Goal: Information Seeking & Learning: Understand process/instructions

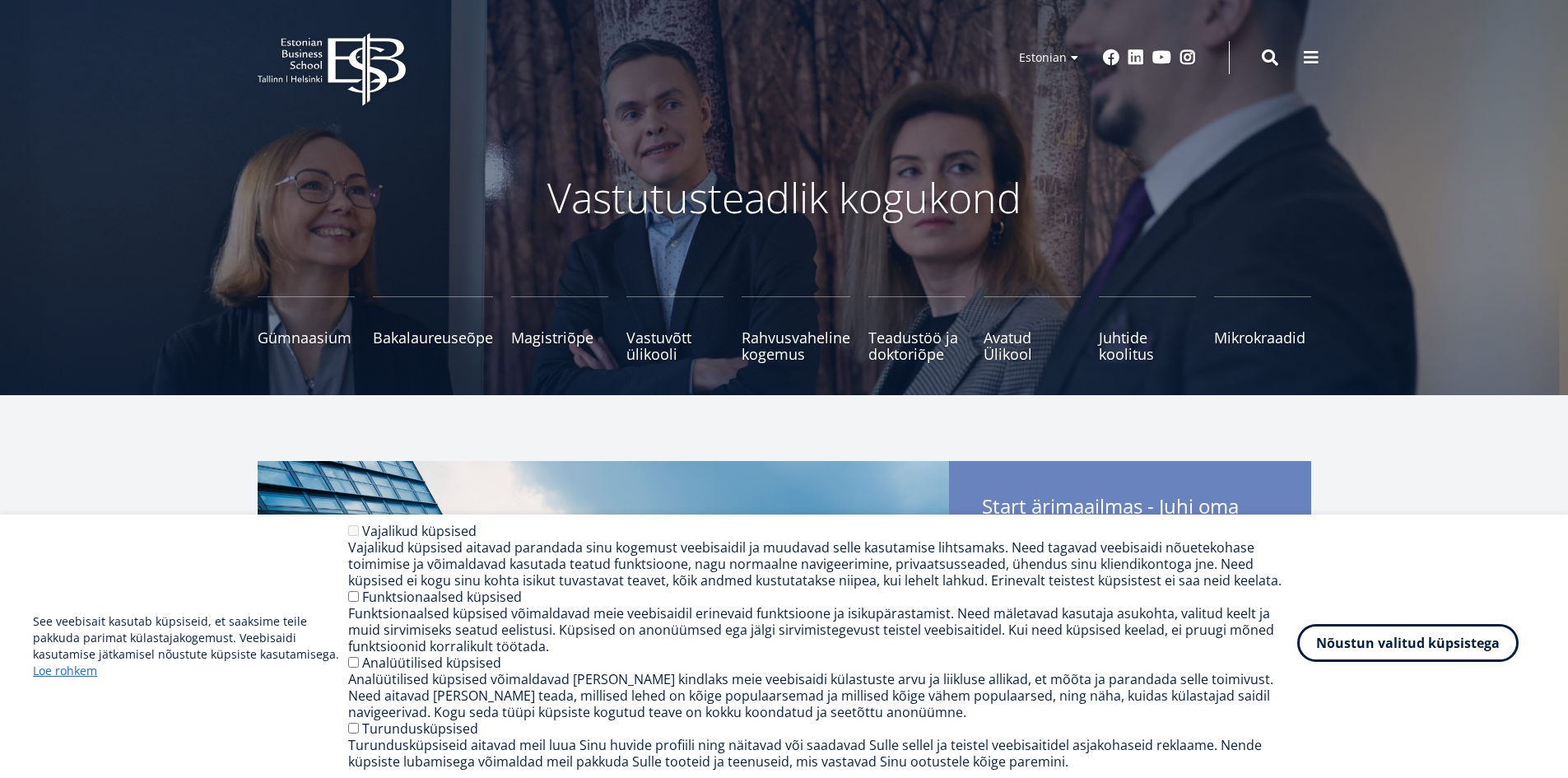
click at [1412, 650] on button "Nõustun valitud küpsistega" at bounding box center [1407, 643] width 221 height 38
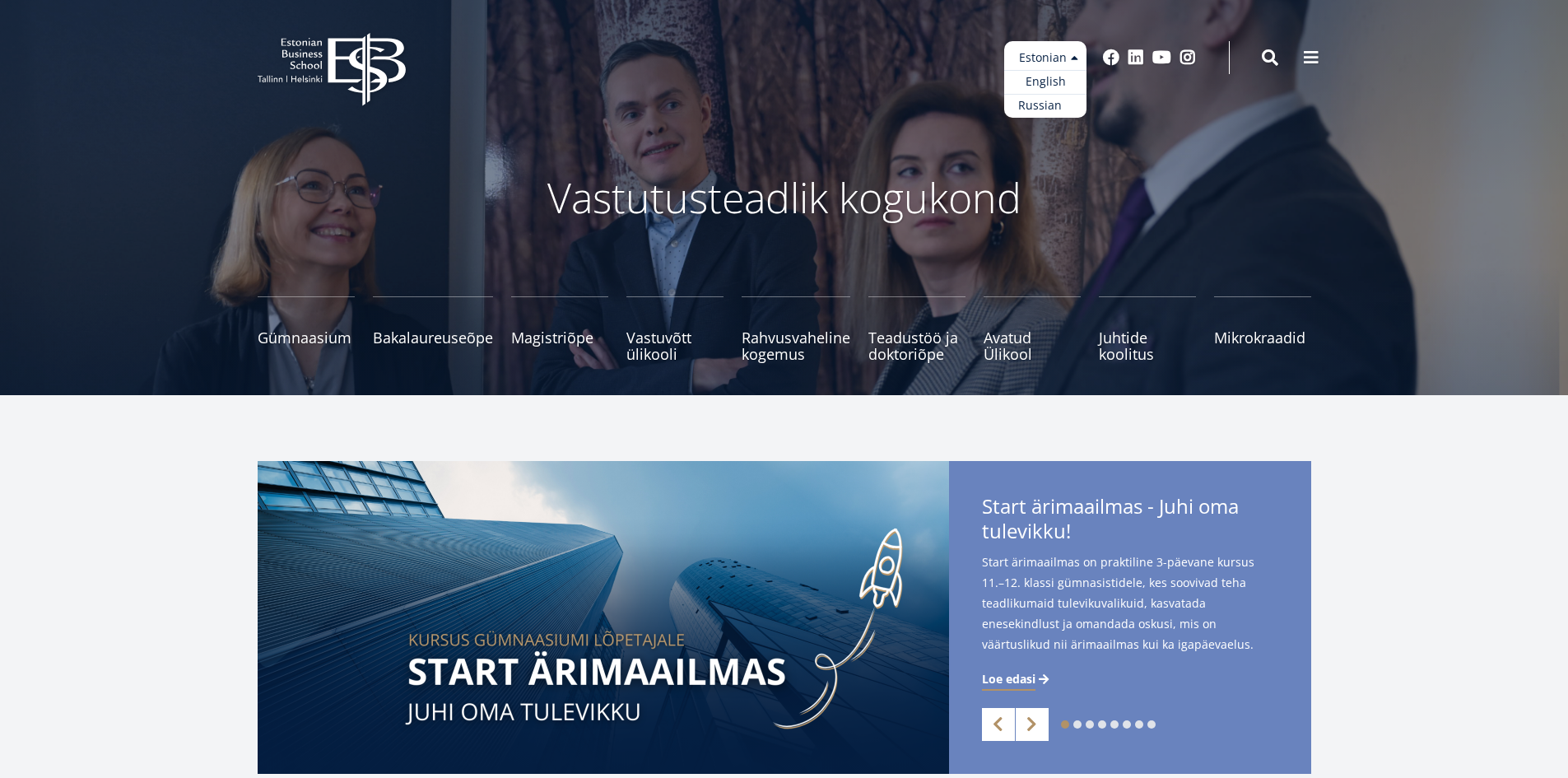
click at [1056, 105] on link "Russian" at bounding box center [1046, 106] width 83 height 24
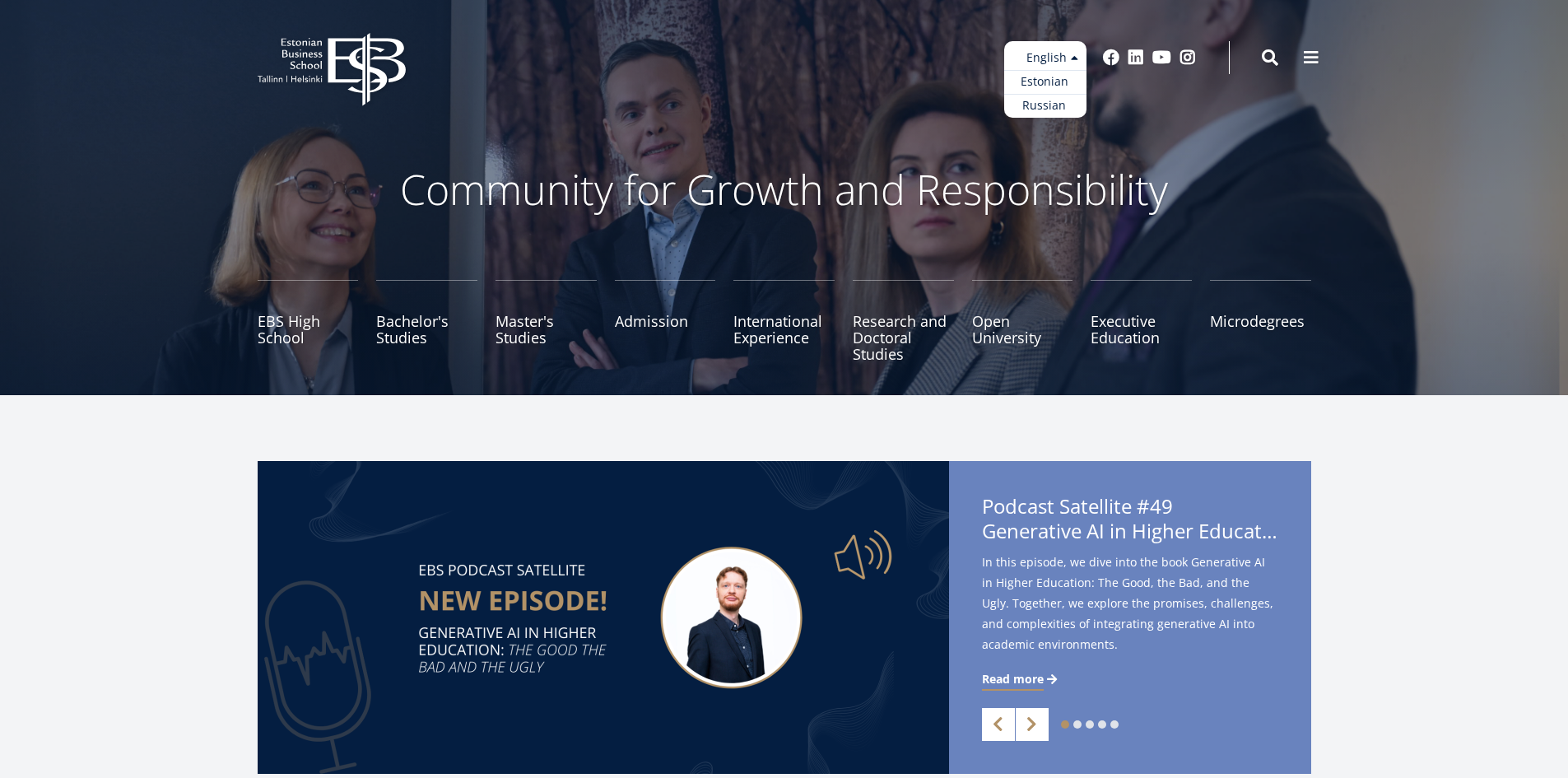
click at [1048, 60] on ul "Estonian English Russian" at bounding box center [1046, 79] width 83 height 76
click at [1070, 106] on link "Russian" at bounding box center [1046, 106] width 83 height 24
click at [1062, 55] on ul "Estonian English Russian" at bounding box center [1046, 79] width 83 height 76
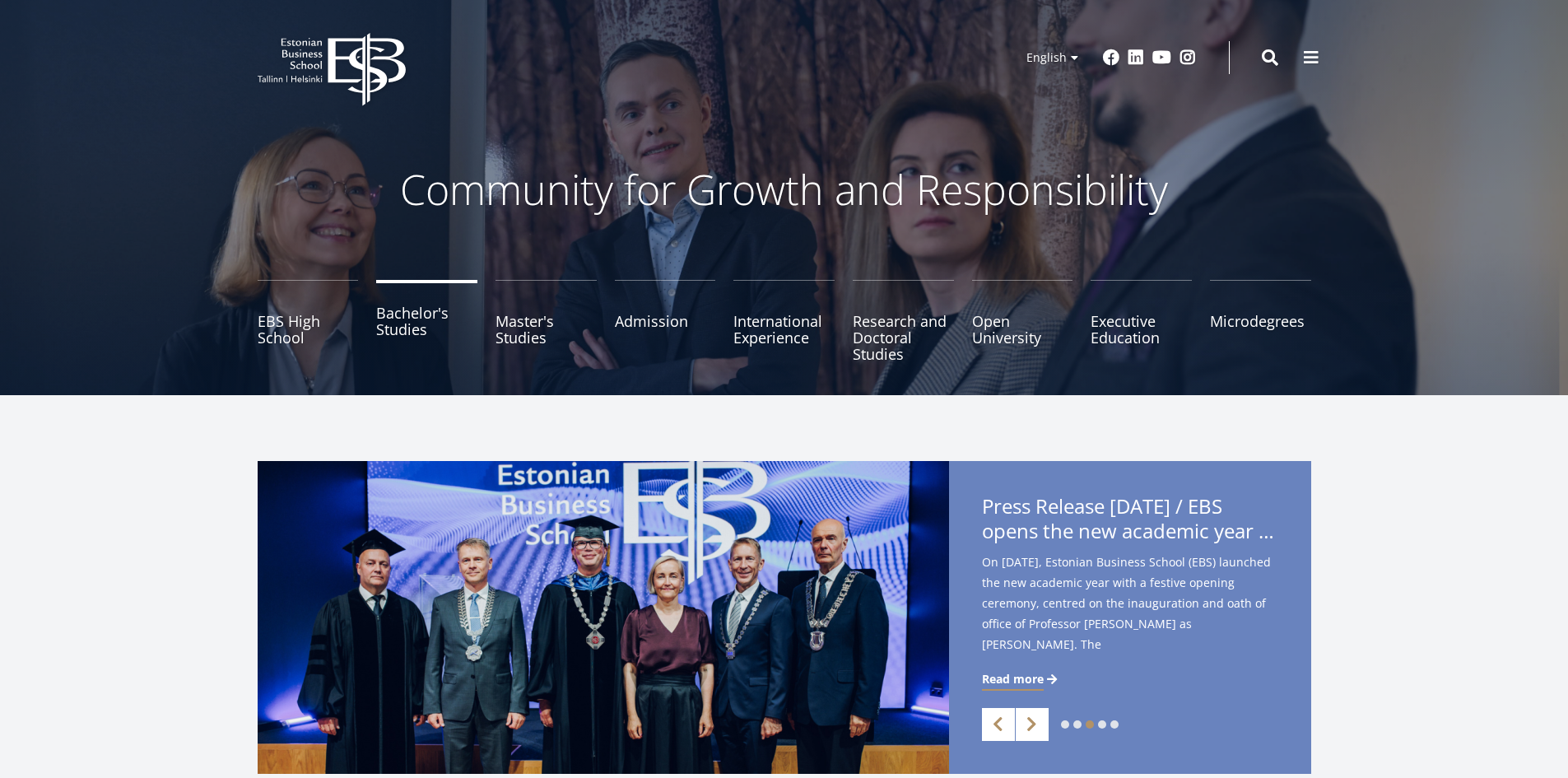
click at [427, 326] on link "Bachelor's Studies" at bounding box center [427, 321] width 101 height 83
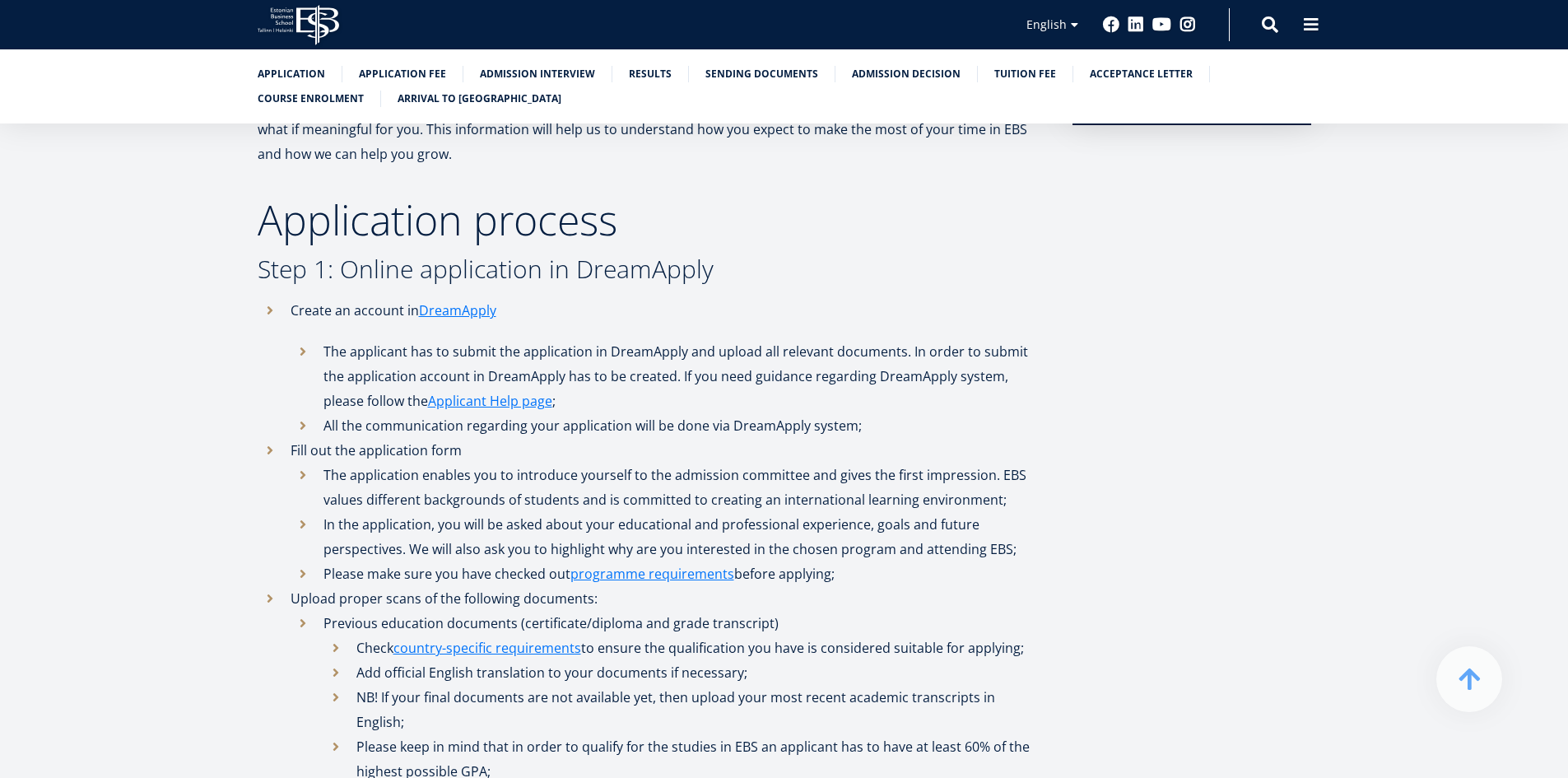
scroll to position [564, 0]
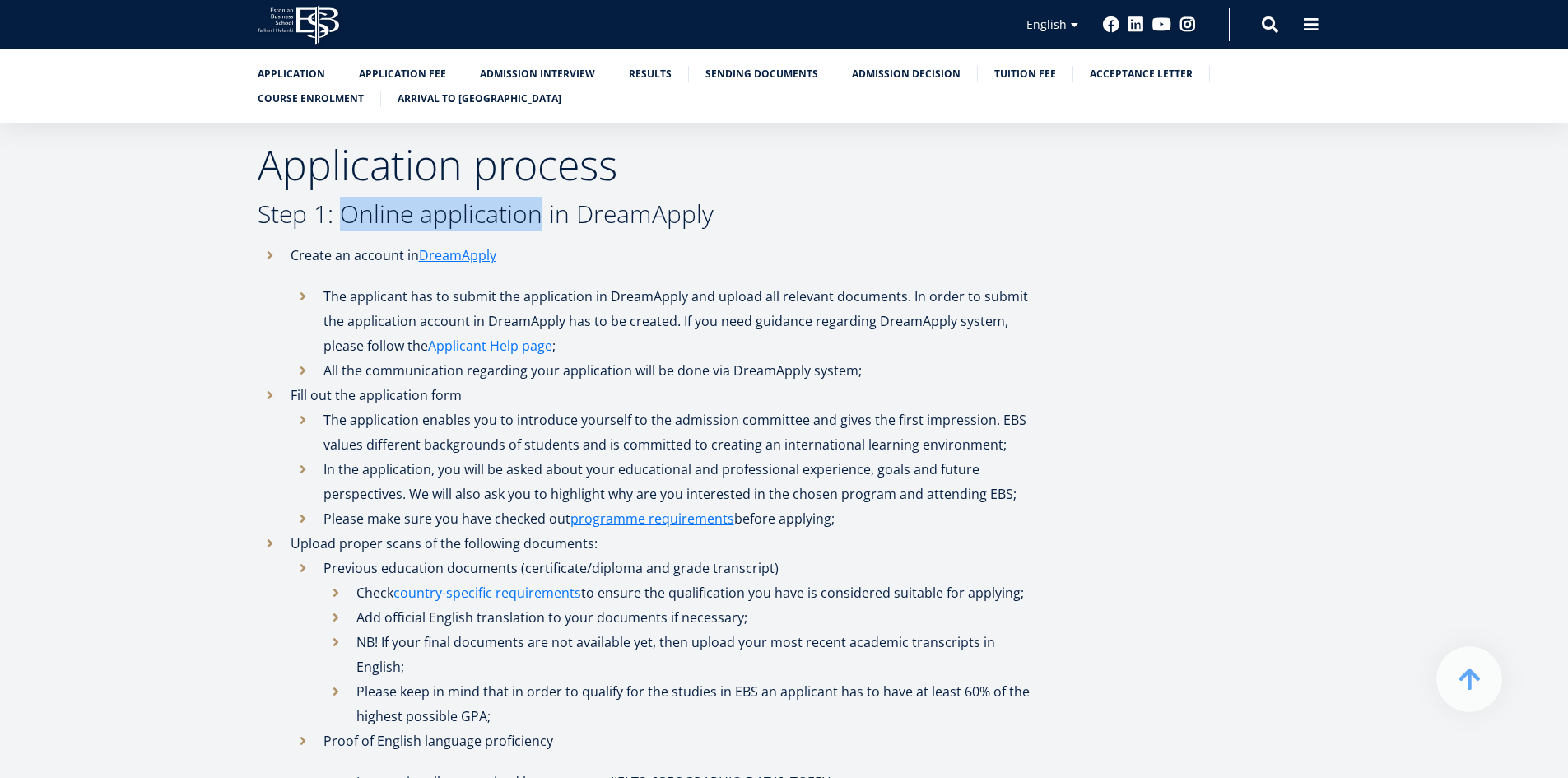
drag, startPoint x: 339, startPoint y: 218, endPoint x: 535, endPoint y: 210, distance: 196.2
click at [535, 210] on h3 "Step 1: Online application in DreamApply" at bounding box center [649, 214] width 782 height 25
copy h3 "Online application"
click at [259, 442] on li "Fill out the application form The application enables you to introduce yourself…" at bounding box center [649, 457] width 782 height 148
drag, startPoint x: 342, startPoint y: 217, endPoint x: 534, endPoint y: 222, distance: 192.1
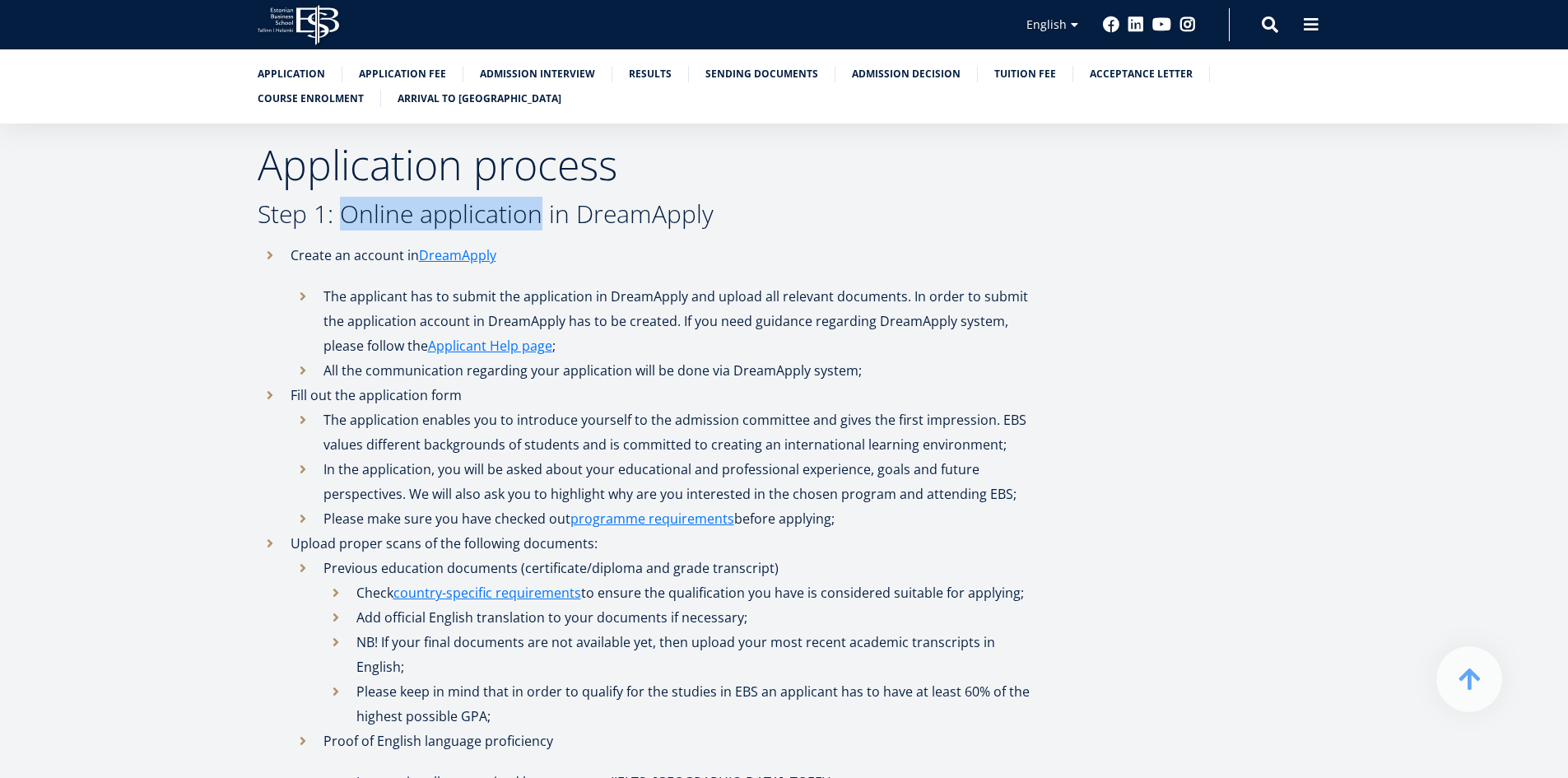
click at [534, 222] on h3 "Step 1: Online application in DreamApply" at bounding box center [649, 214] width 782 height 25
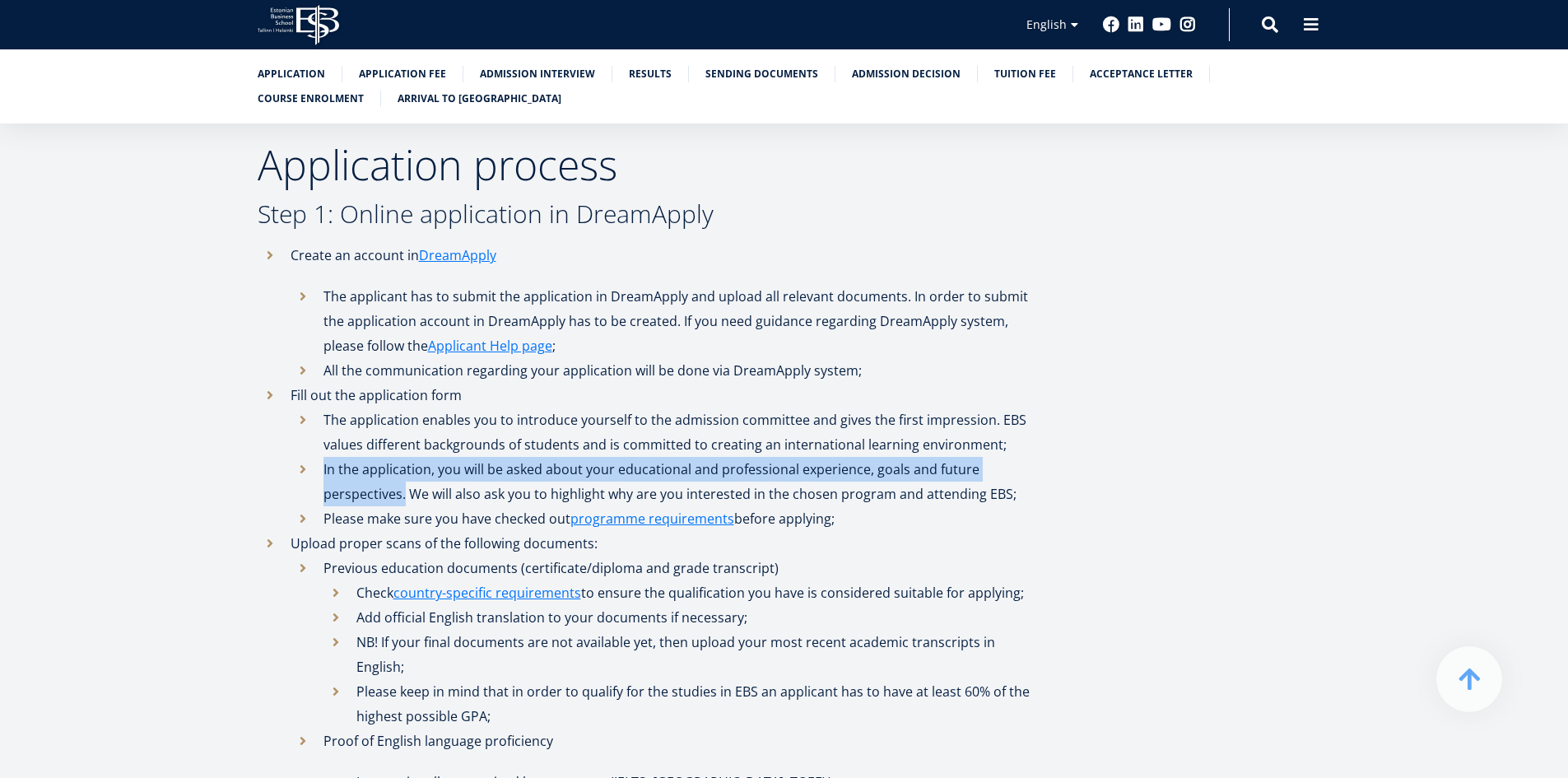
drag, startPoint x: 324, startPoint y: 471, endPoint x: 403, endPoint y: 498, distance: 83.5
click at [403, 498] on li "In the application, you will be asked about your educational and professional e…" at bounding box center [666, 482] width 749 height 50
copy li "In the application, you will be asked about your educational and professional e…"
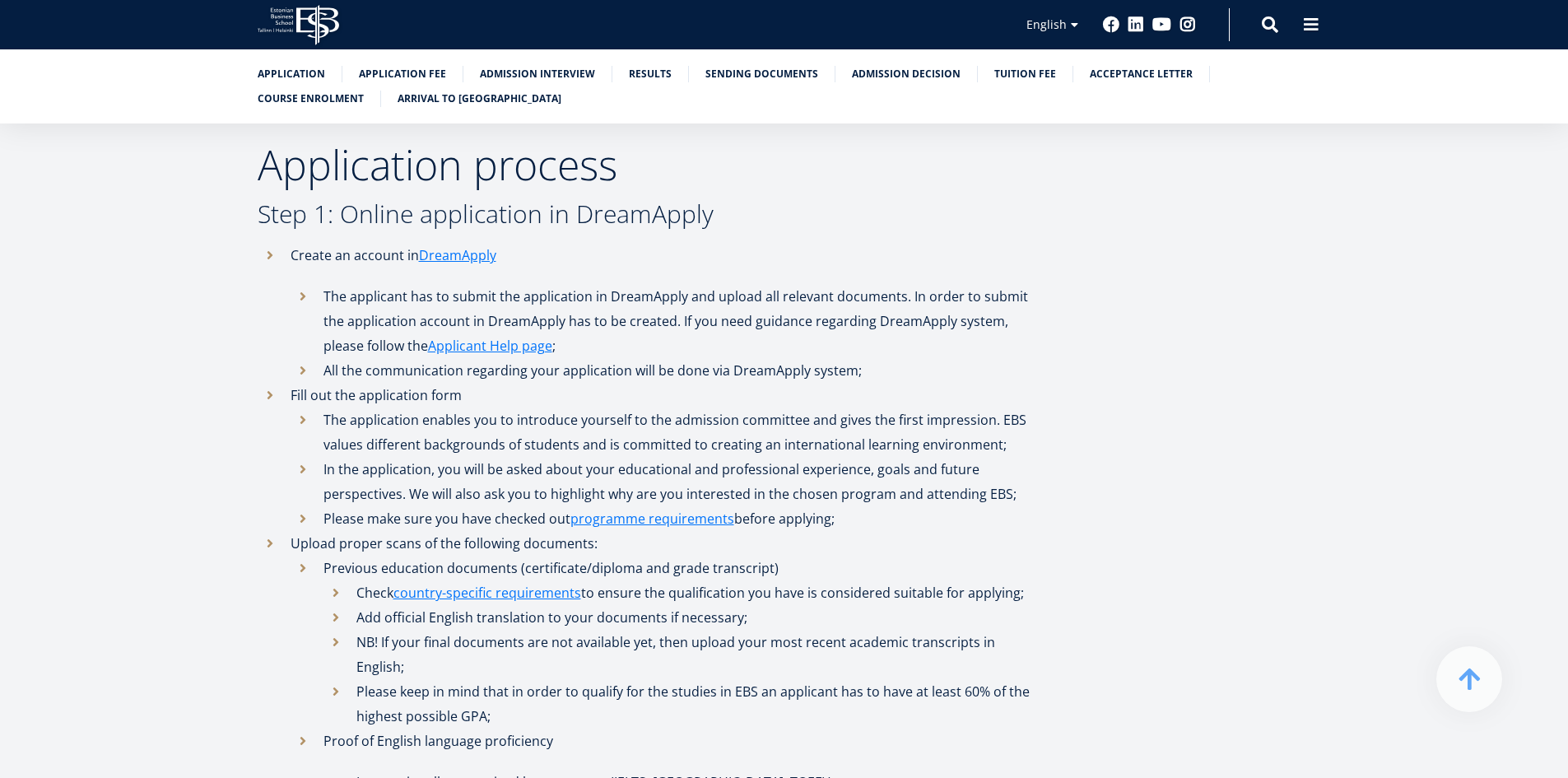
drag, startPoint x: 342, startPoint y: 211, endPoint x: 536, endPoint y: 221, distance: 194.3
click at [536, 221] on h3 "Step 1: Online application in DreamApply" at bounding box center [649, 214] width 782 height 25
copy h3 "Online application"
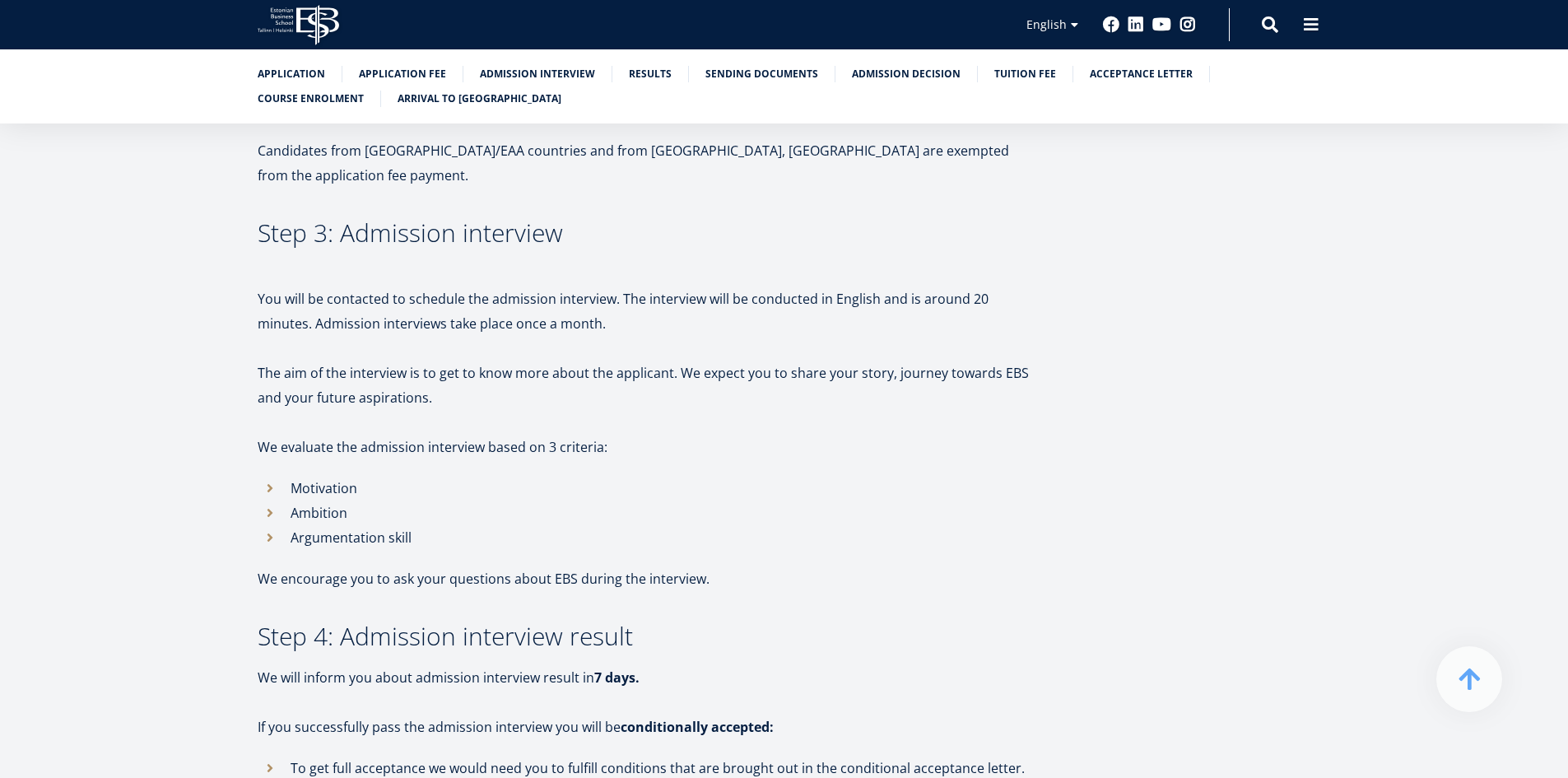
scroll to position [1552, 0]
drag, startPoint x: 339, startPoint y: 184, endPoint x: 570, endPoint y: 188, distance: 231.0
click at [570, 219] on h3 "Step 3: Admission interview" at bounding box center [649, 231] width 782 height 25
copy h3 "Admission interview"
drag, startPoint x: 291, startPoint y: 431, endPoint x: 428, endPoint y: 482, distance: 146.2
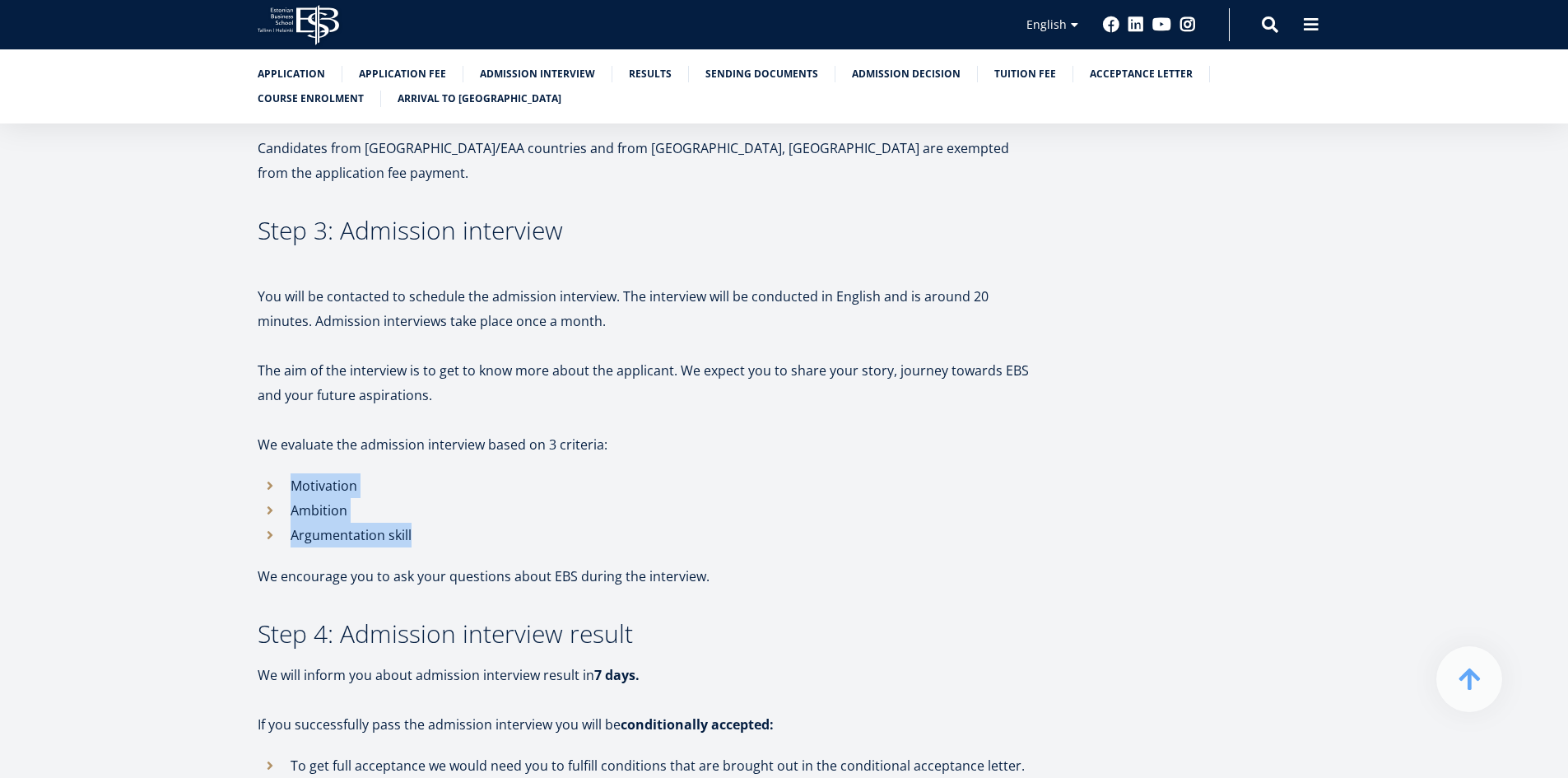
click at [428, 482] on ul "Motivation Ambition Argumentation skill" at bounding box center [649, 511] width 782 height 74
click at [428, 523] on li "Argumentation skill" at bounding box center [649, 535] width 782 height 25
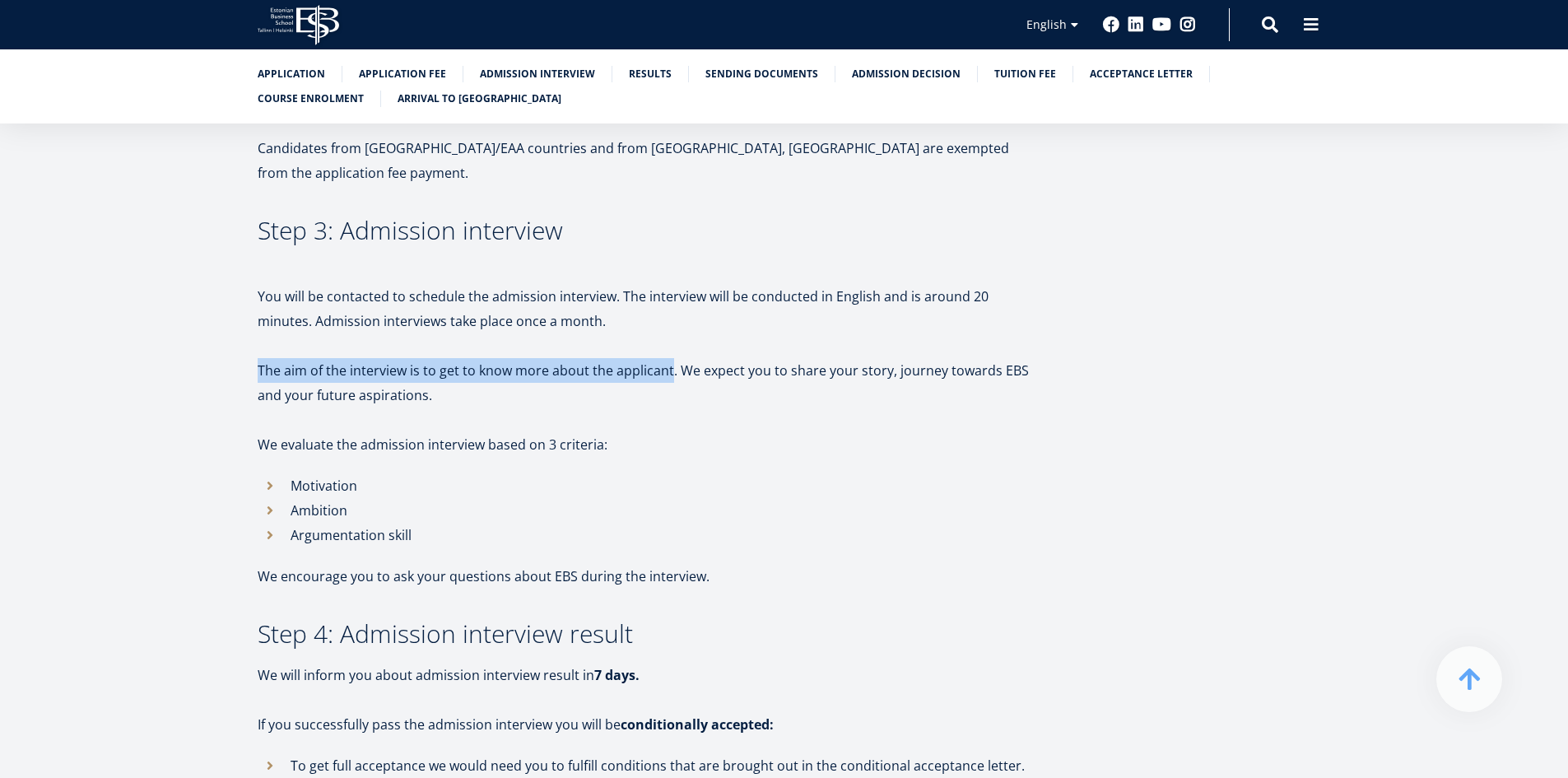
drag, startPoint x: 247, startPoint y: 310, endPoint x: 668, endPoint y: 311, distance: 421.0
click at [668, 358] on p "The aim of the interview is to get to know more about the applicant. We expect …" at bounding box center [649, 383] width 782 height 50
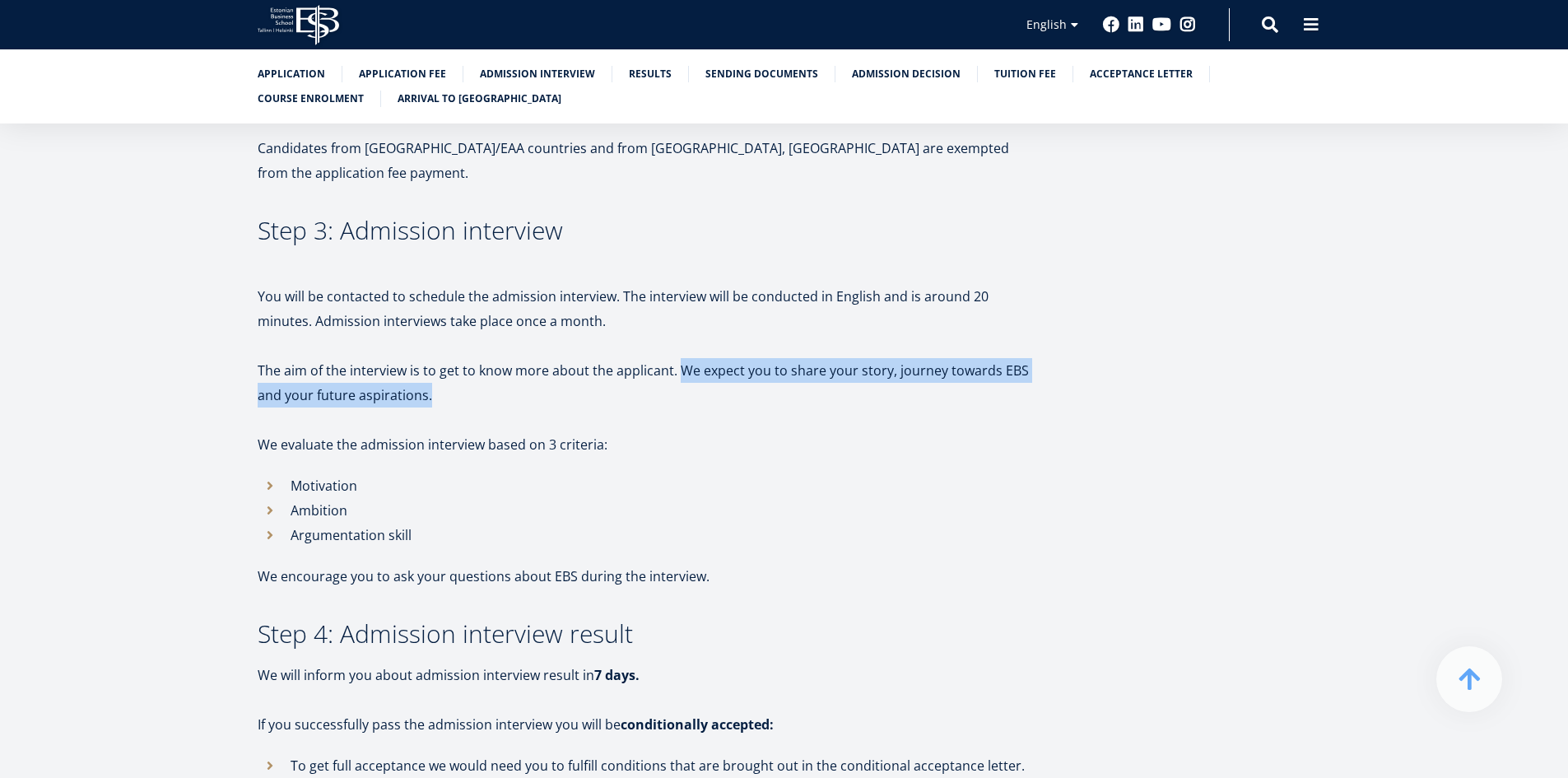
drag, startPoint x: 679, startPoint y: 325, endPoint x: 442, endPoint y: 354, distance: 238.8
click at [442, 358] on p "The aim of the interview is to get to know more about the applicant. We expect …" at bounding box center [649, 383] width 782 height 50
click at [678, 358] on p "The aim of the interview is to get to know more about the applicant. We expect …" at bounding box center [649, 383] width 782 height 50
drag, startPoint x: 678, startPoint y: 324, endPoint x: 881, endPoint y: 328, distance: 203.0
click at [881, 358] on p "The aim of the interview is to get to know more about the applicant. We expect …" at bounding box center [649, 383] width 782 height 50
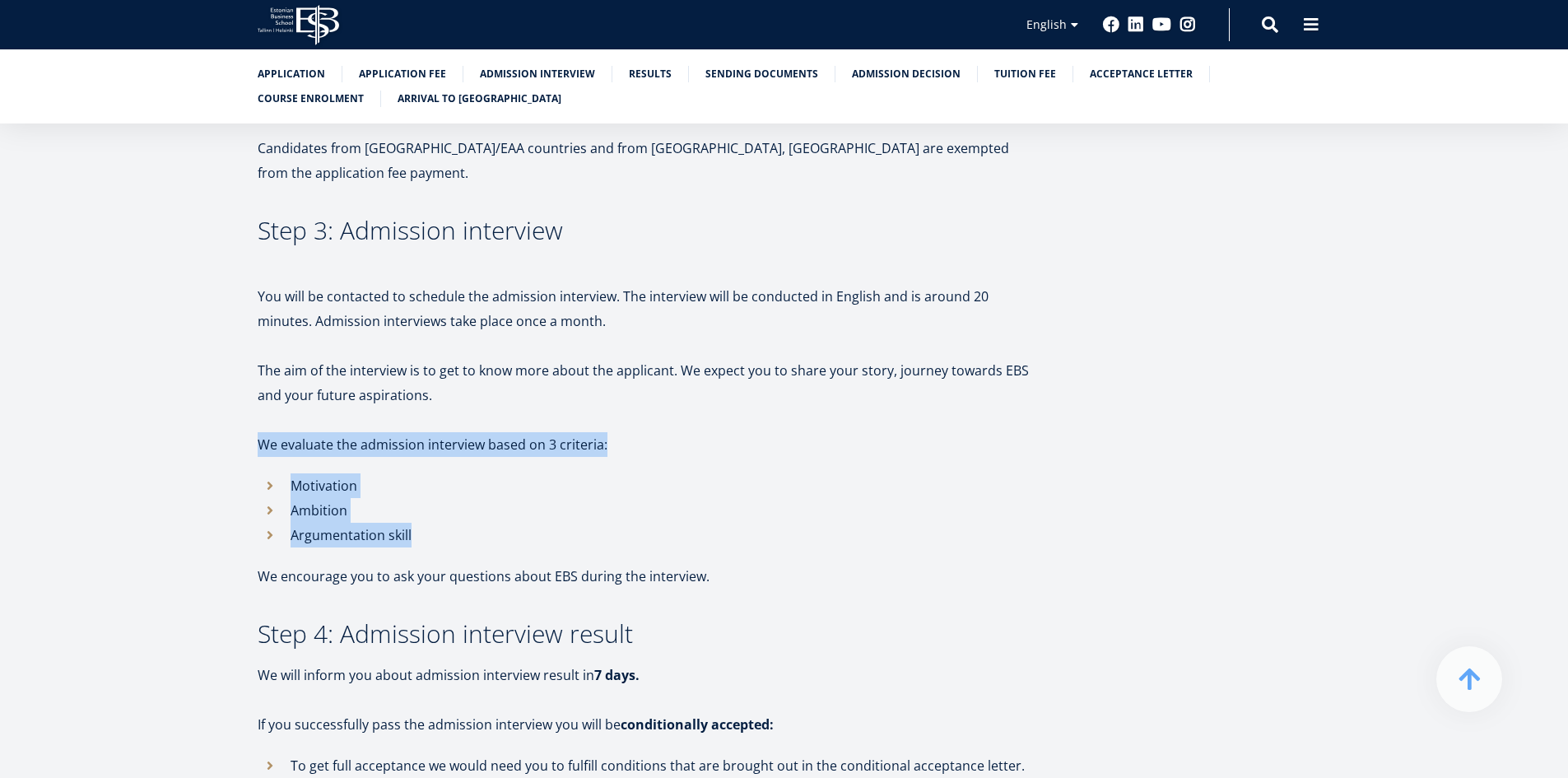
drag, startPoint x: 255, startPoint y: 394, endPoint x: 422, endPoint y: 492, distance: 193.6
click at [445, 523] on li "Argumentation skill" at bounding box center [649, 535] width 782 height 25
drag, startPoint x: 288, startPoint y: 433, endPoint x: 441, endPoint y: 495, distance: 165.1
click at [441, 495] on ul "Motivation Ambition Argumentation skill" at bounding box center [649, 511] width 782 height 74
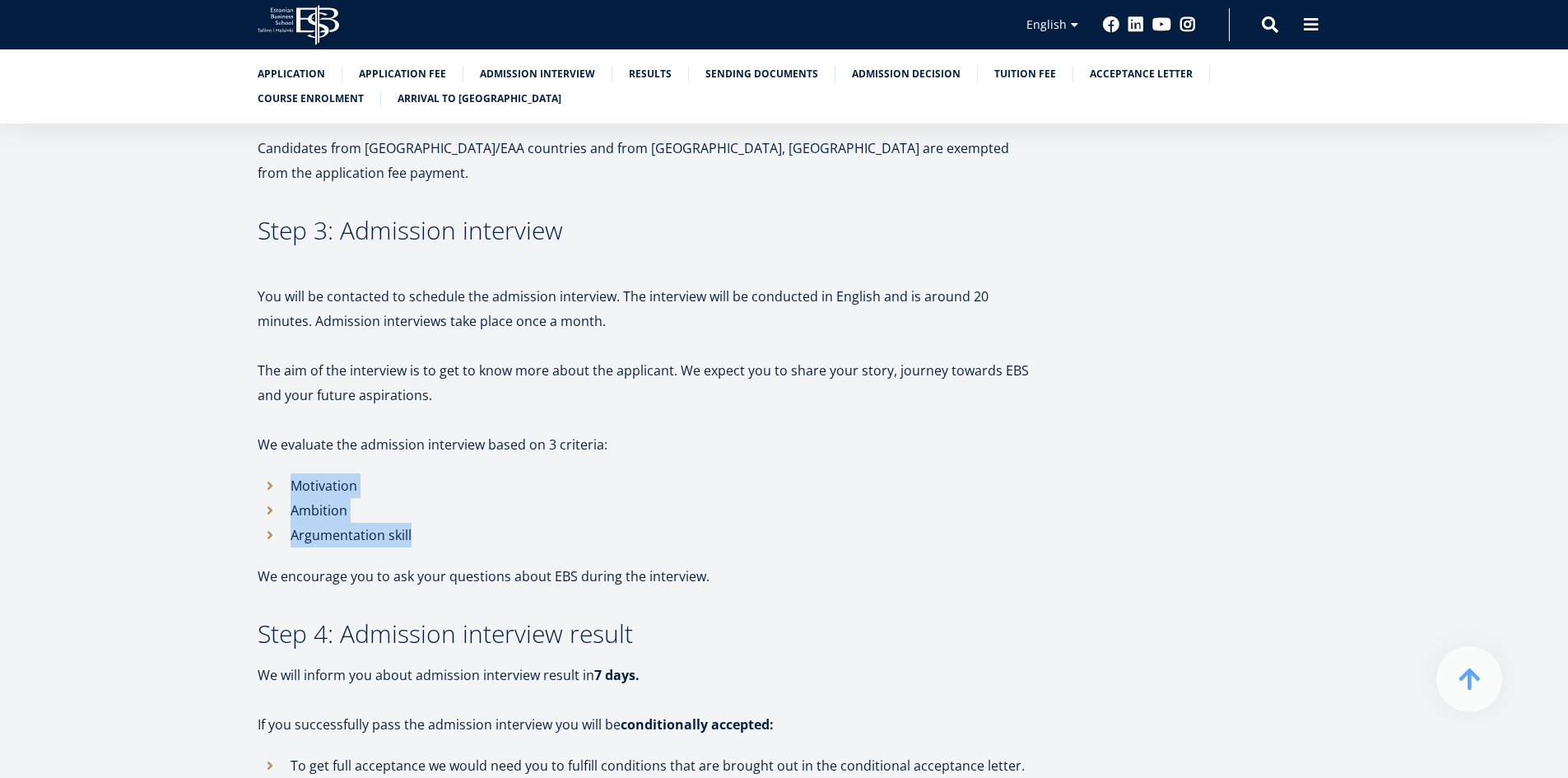
copy ul "Motivation Ambition Argumentation skill"
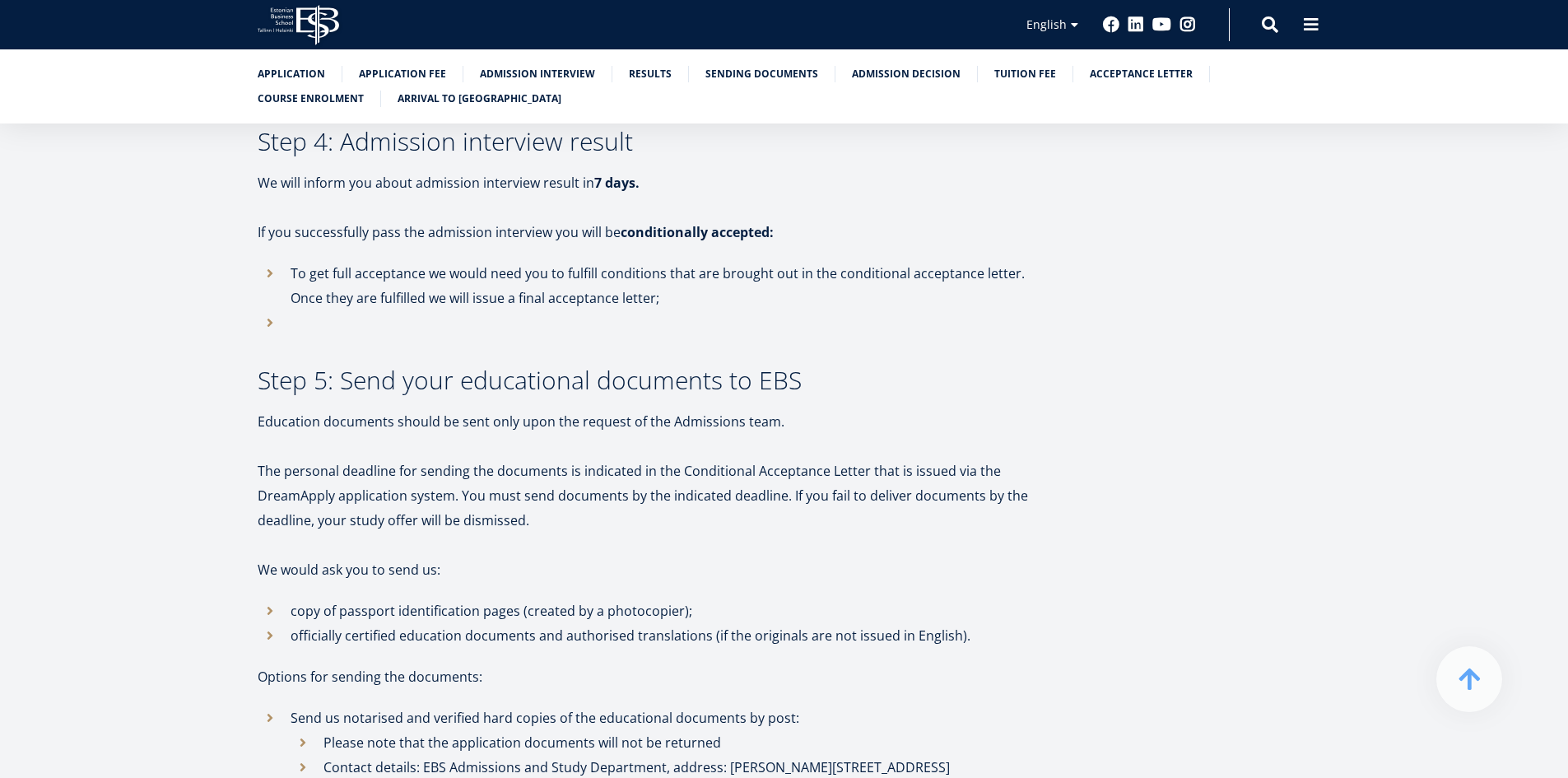
scroll to position [2129, 0]
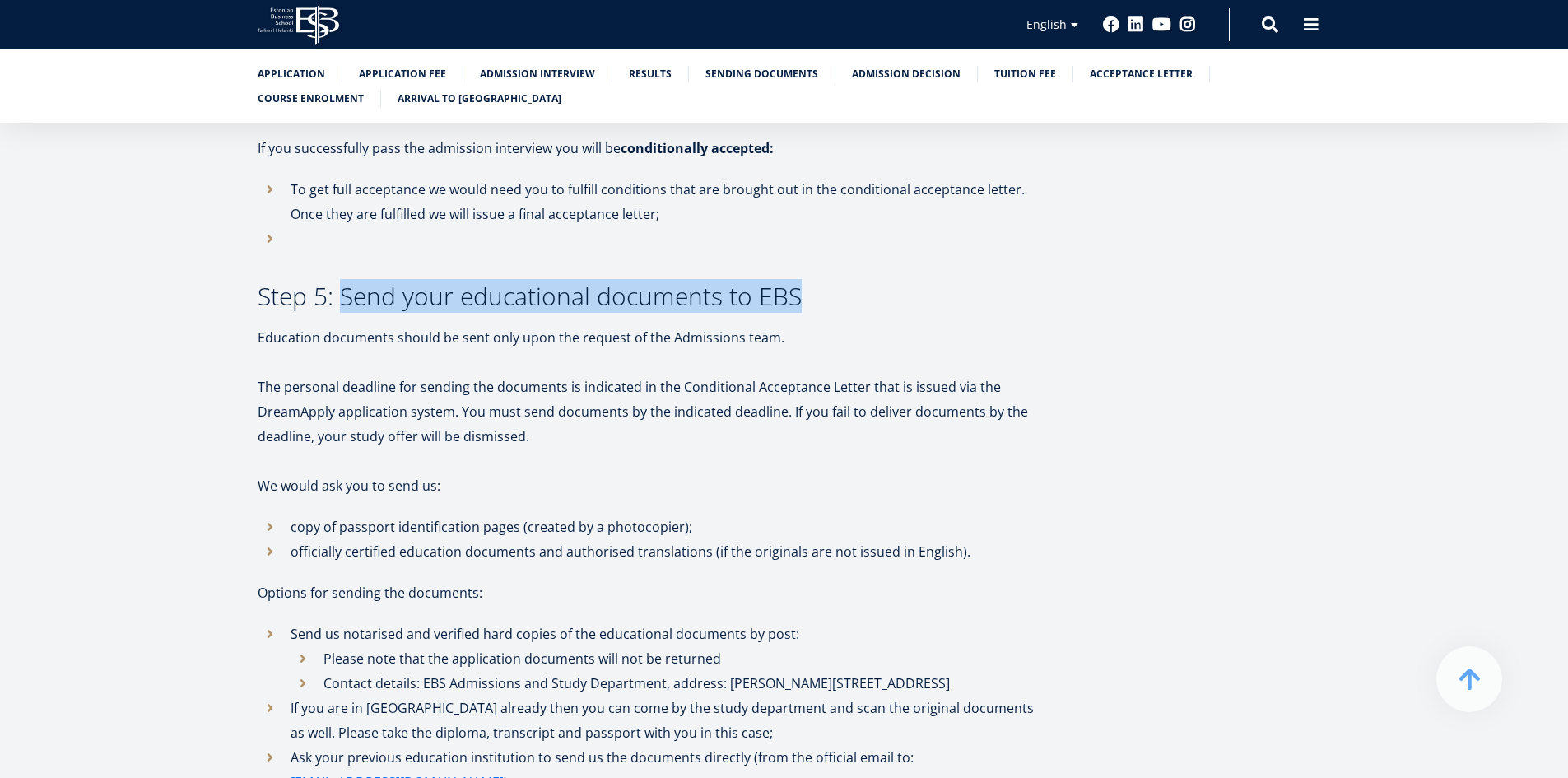
drag, startPoint x: 345, startPoint y: 251, endPoint x: 801, endPoint y: 252, distance: 456.0
click at [801, 284] on h3 "Step 5: Send your educational documents to EBS" at bounding box center [649, 296] width 782 height 25
copy h3 "Send your educational documents to EBS"
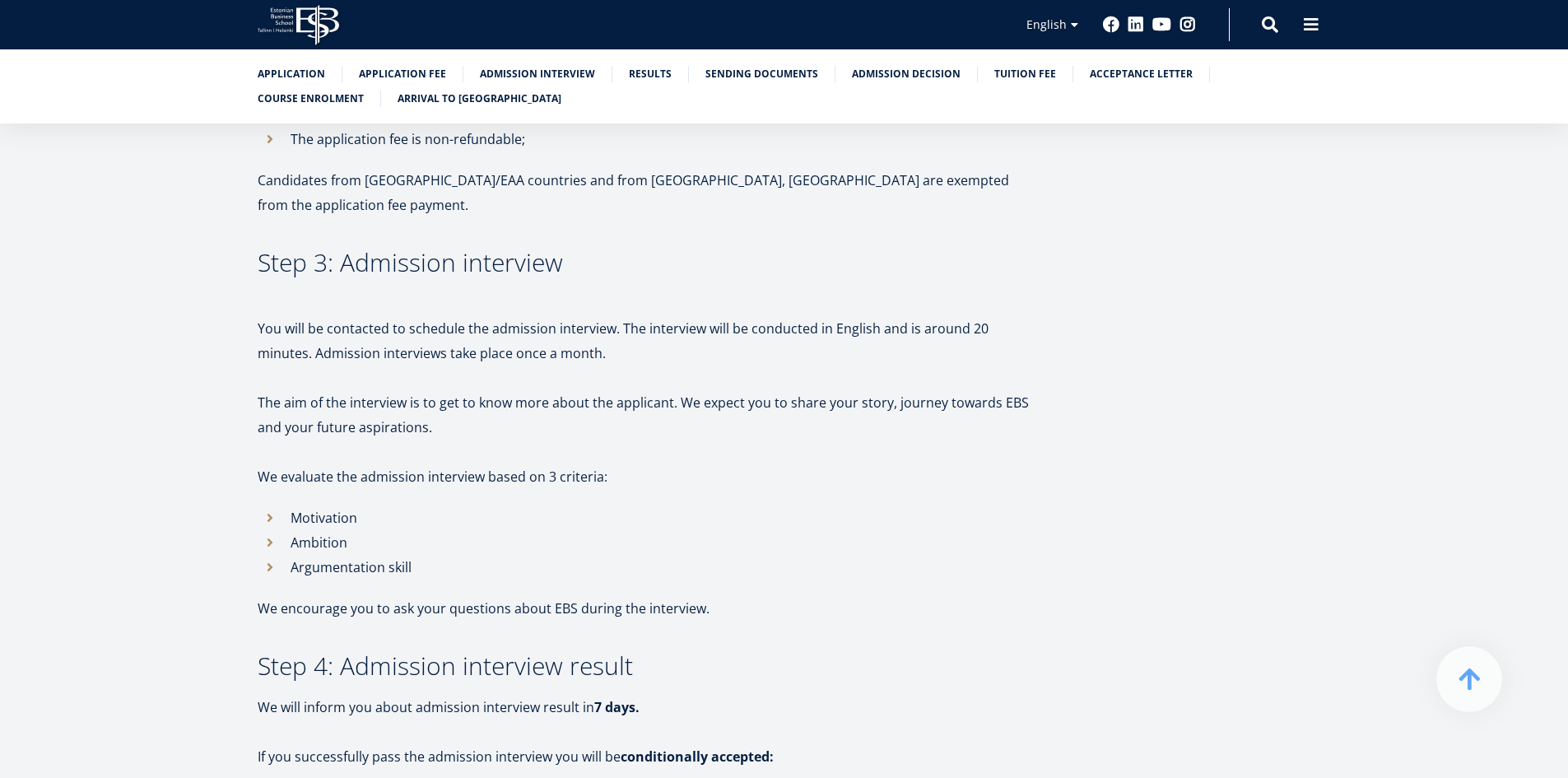
scroll to position [1471, 0]
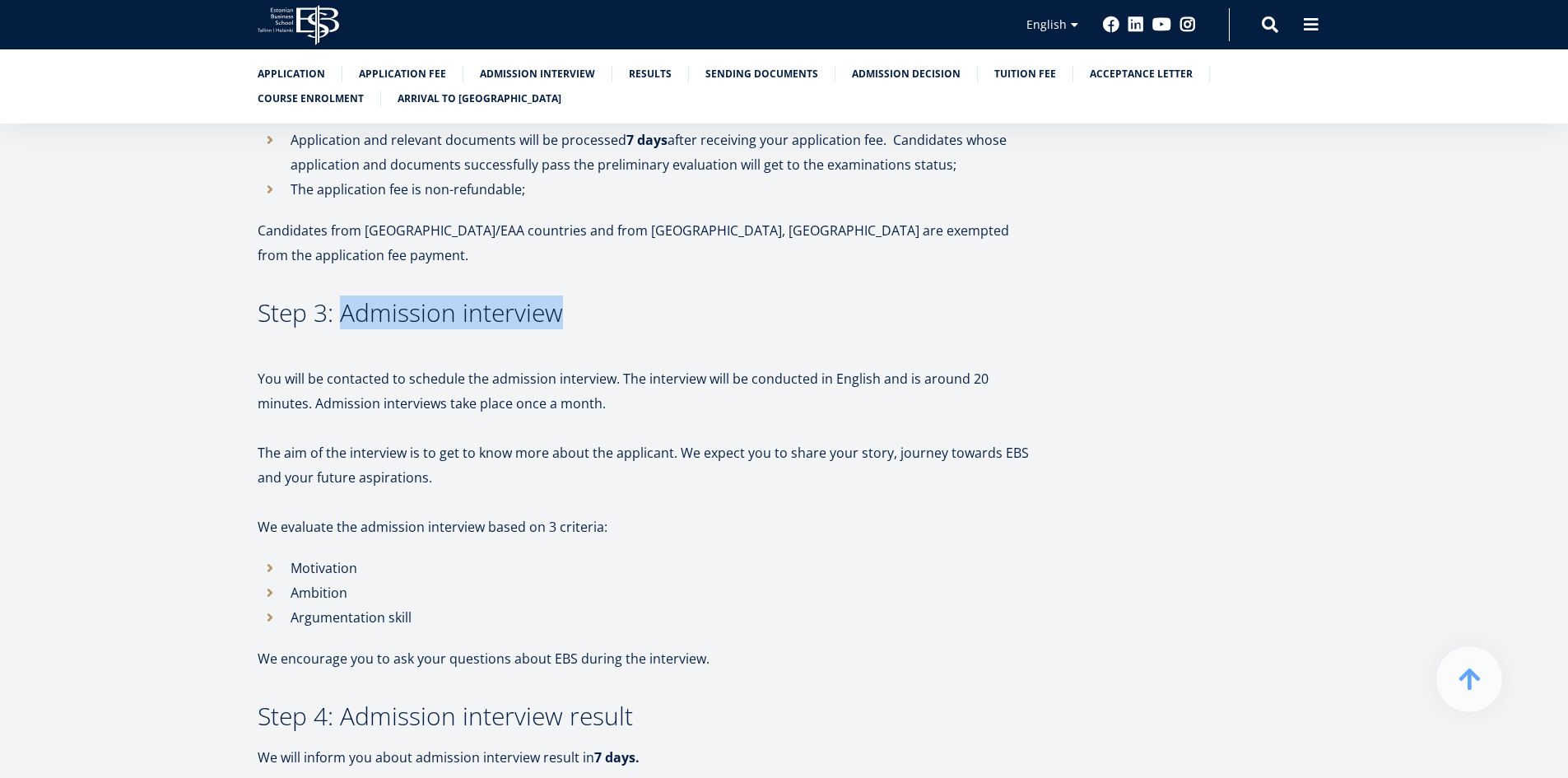
drag, startPoint x: 339, startPoint y: 274, endPoint x: 566, endPoint y: 272, distance: 227.0
click at [566, 300] on h3 "Step 3: Admission interview" at bounding box center [649, 312] width 782 height 25
copy h3 "Admission interview"
drag, startPoint x: 144, startPoint y: 402, endPoint x: 195, endPoint y: 409, distance: 51.5
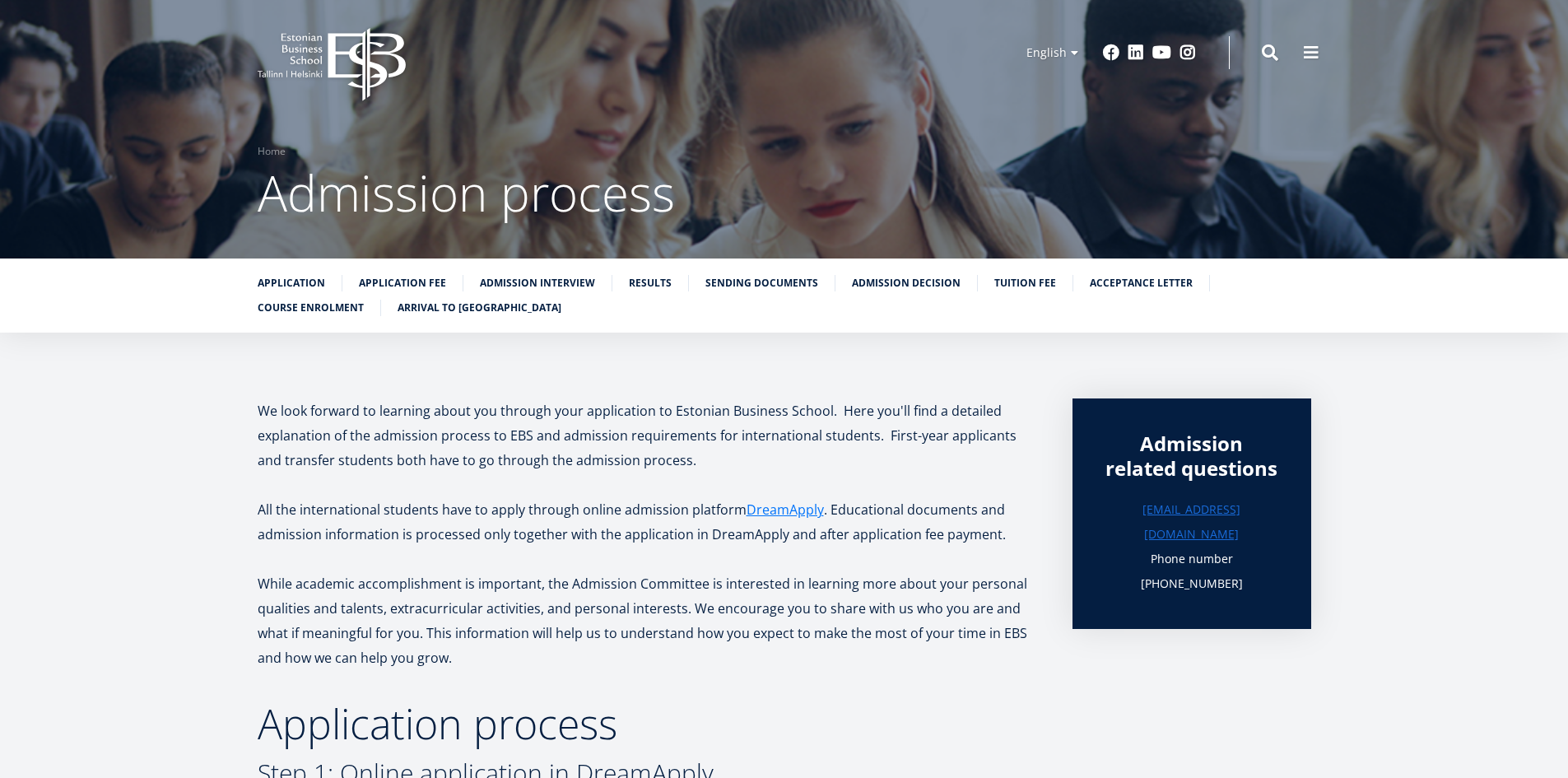
scroll to position [0, 0]
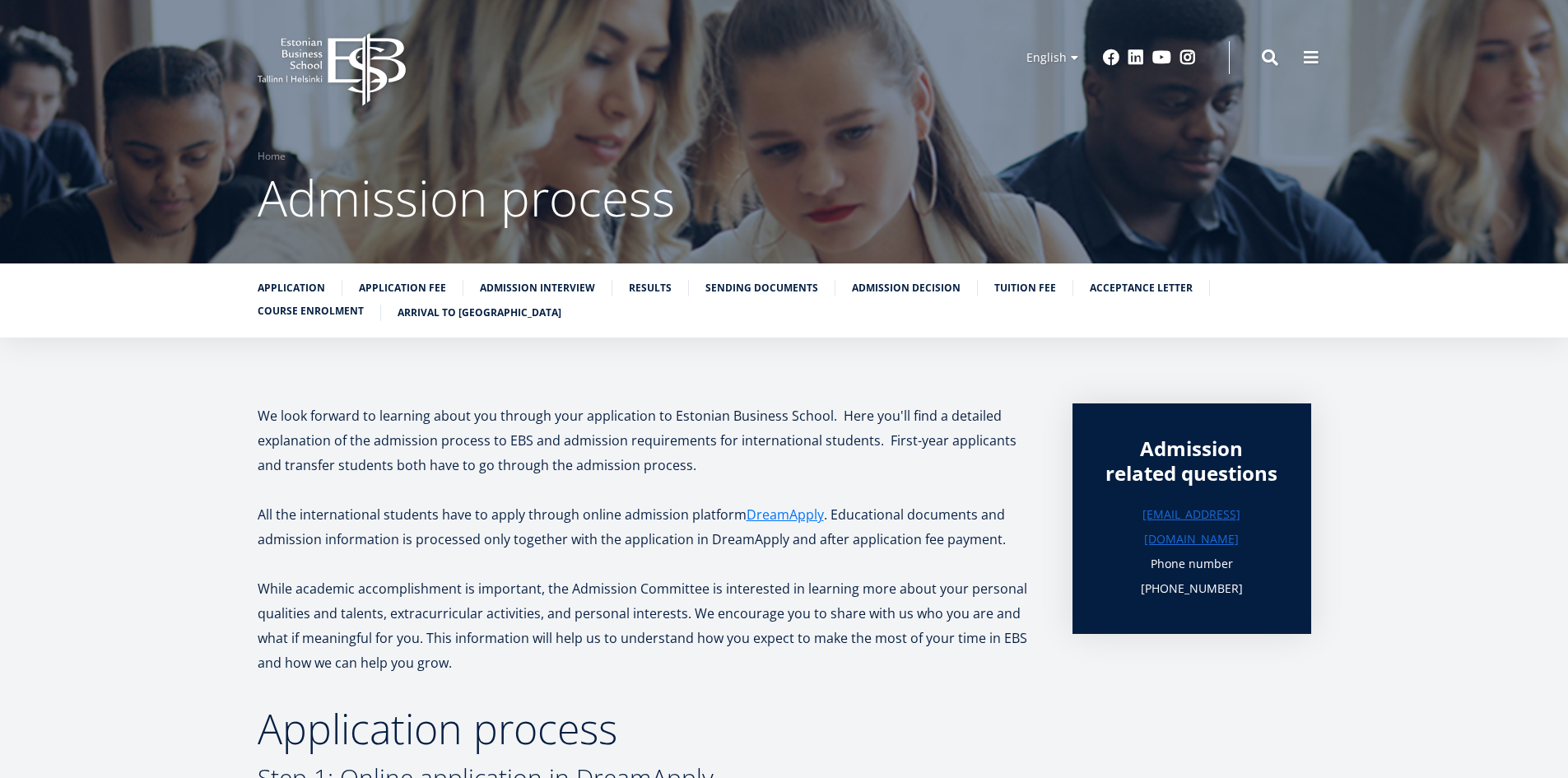
click at [302, 309] on link "Course enrolment" at bounding box center [311, 311] width 106 height 17
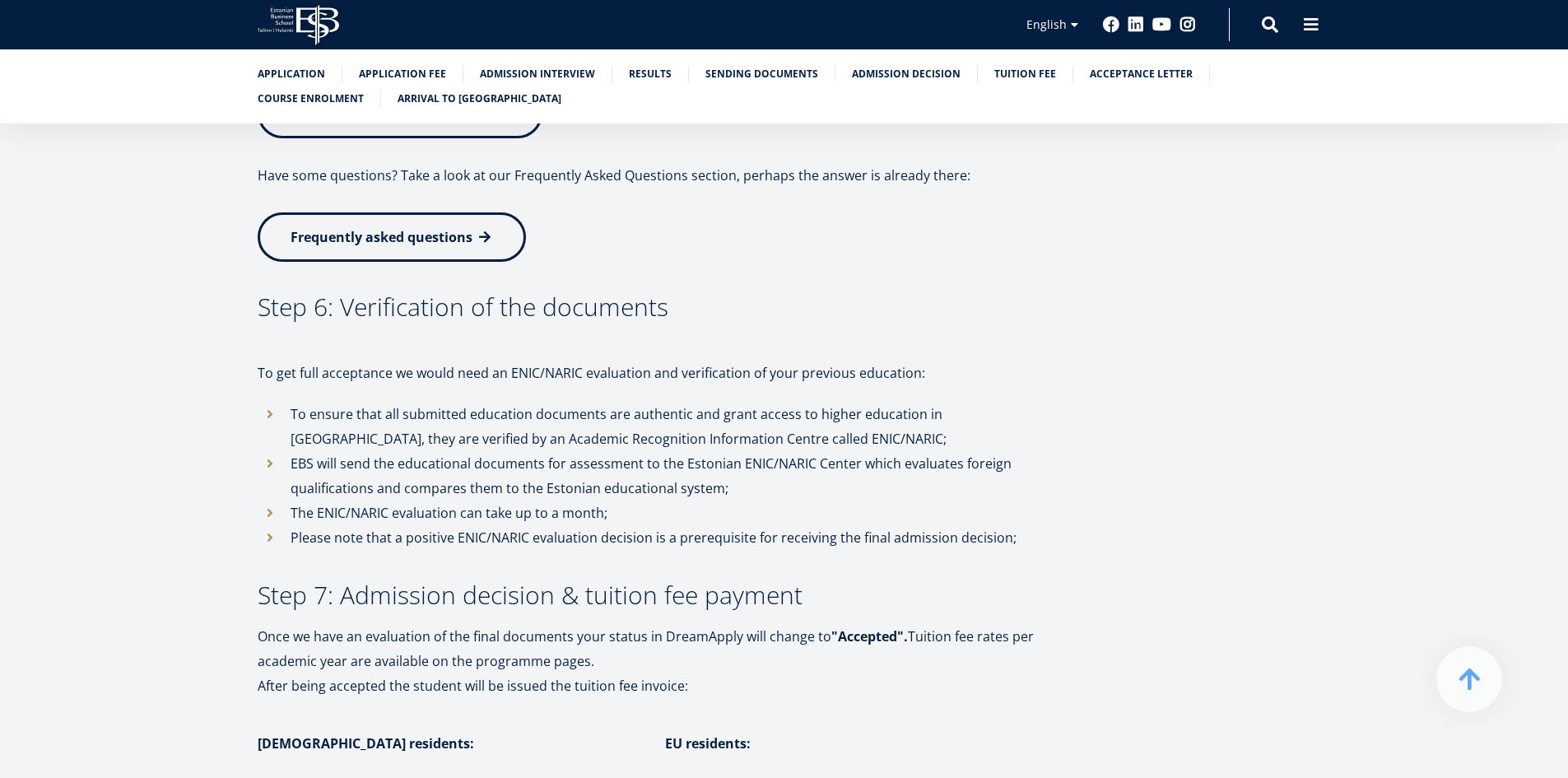
scroll to position [3040, 0]
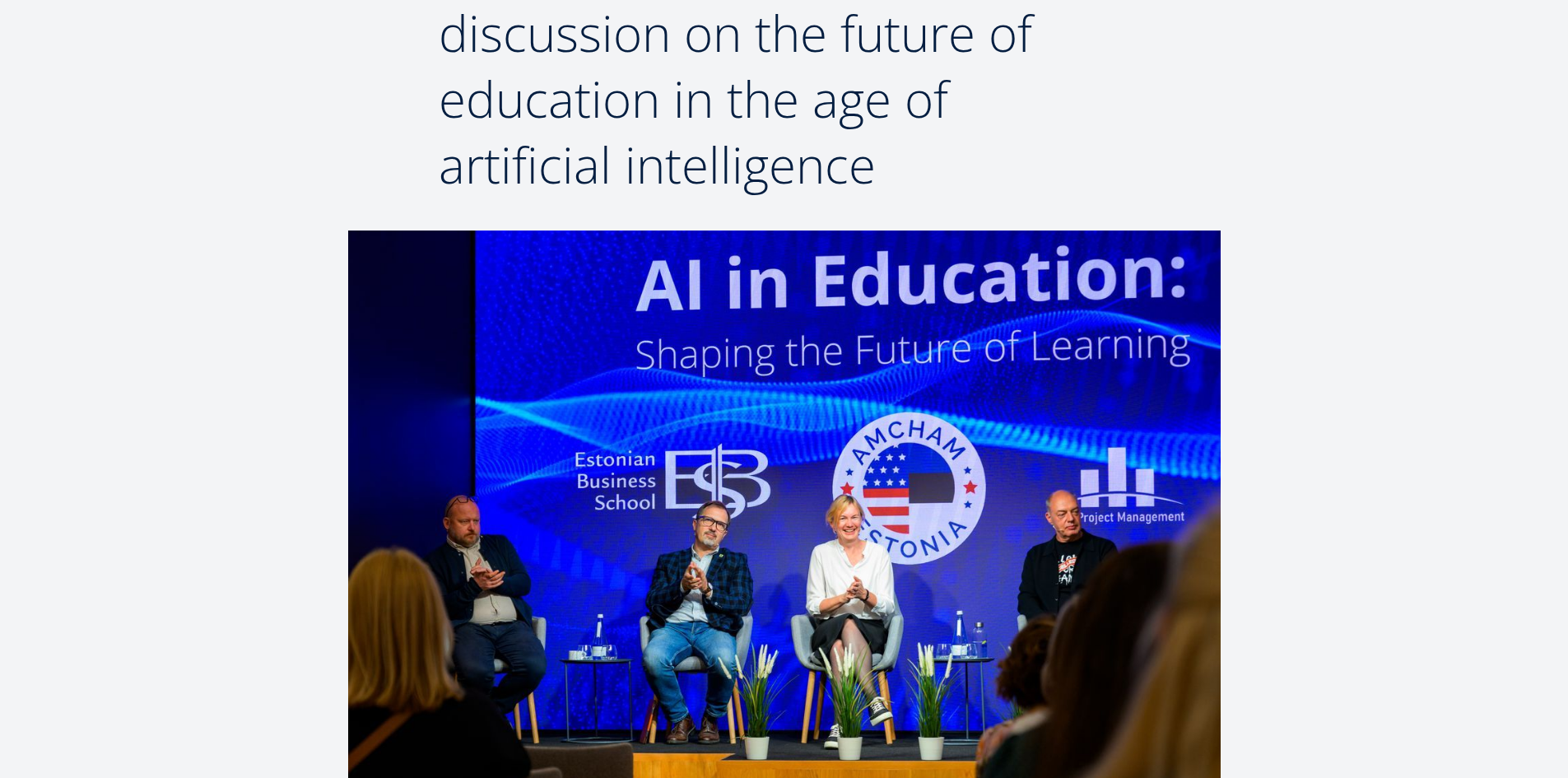
scroll to position [197, 0]
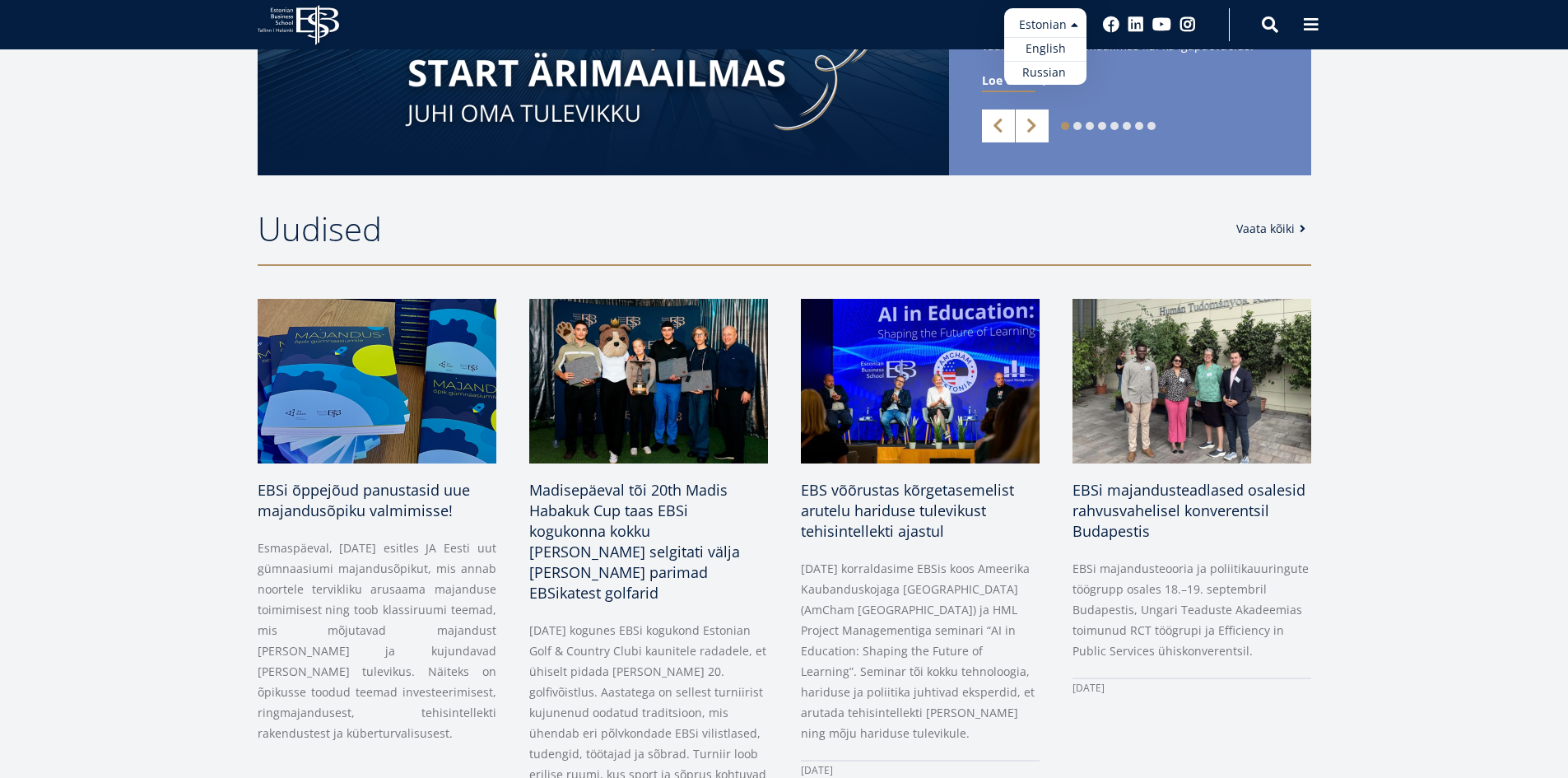
scroll to position [247, 0]
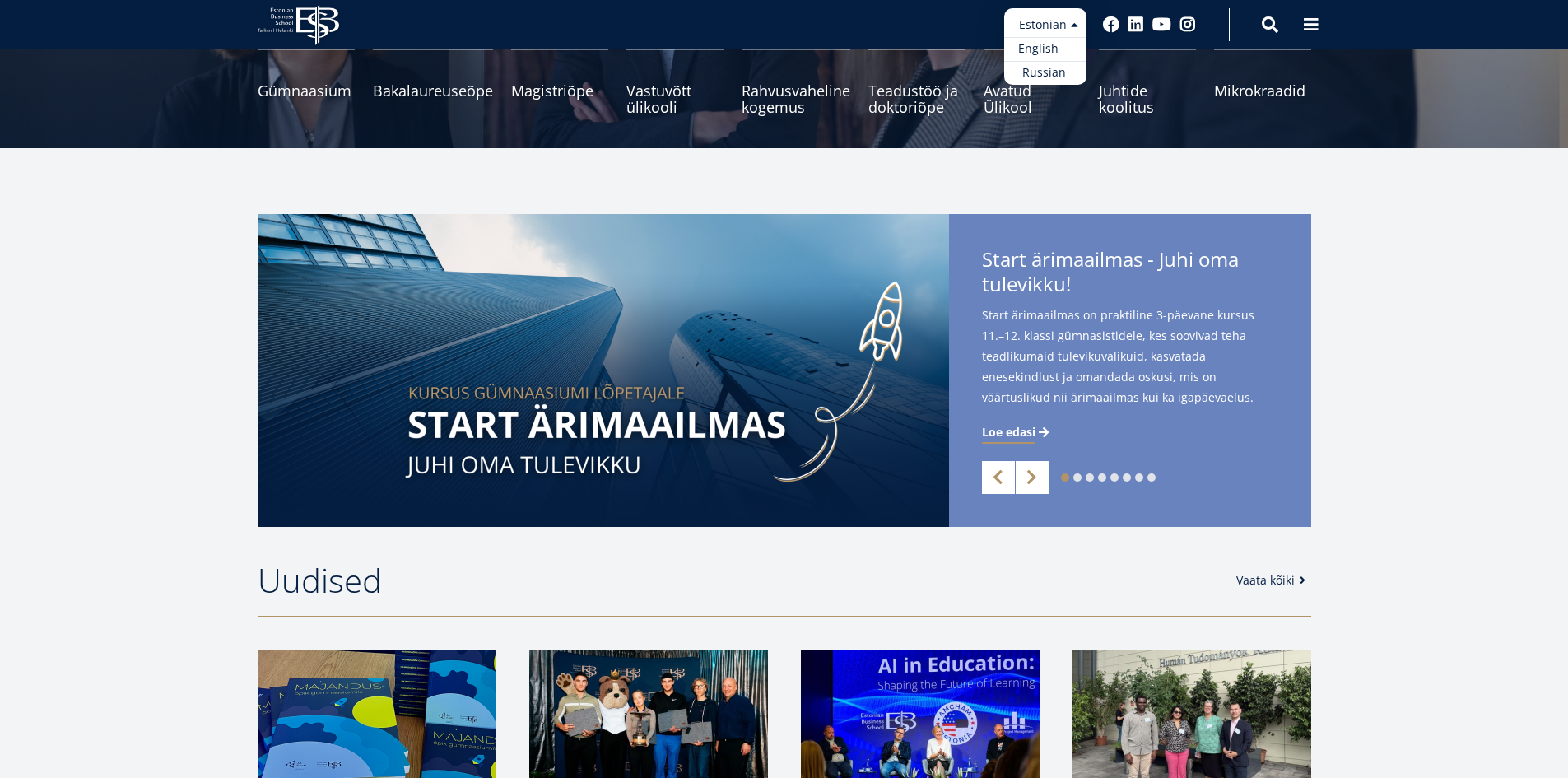
click at [1054, 45] on link "English" at bounding box center [1046, 49] width 83 height 24
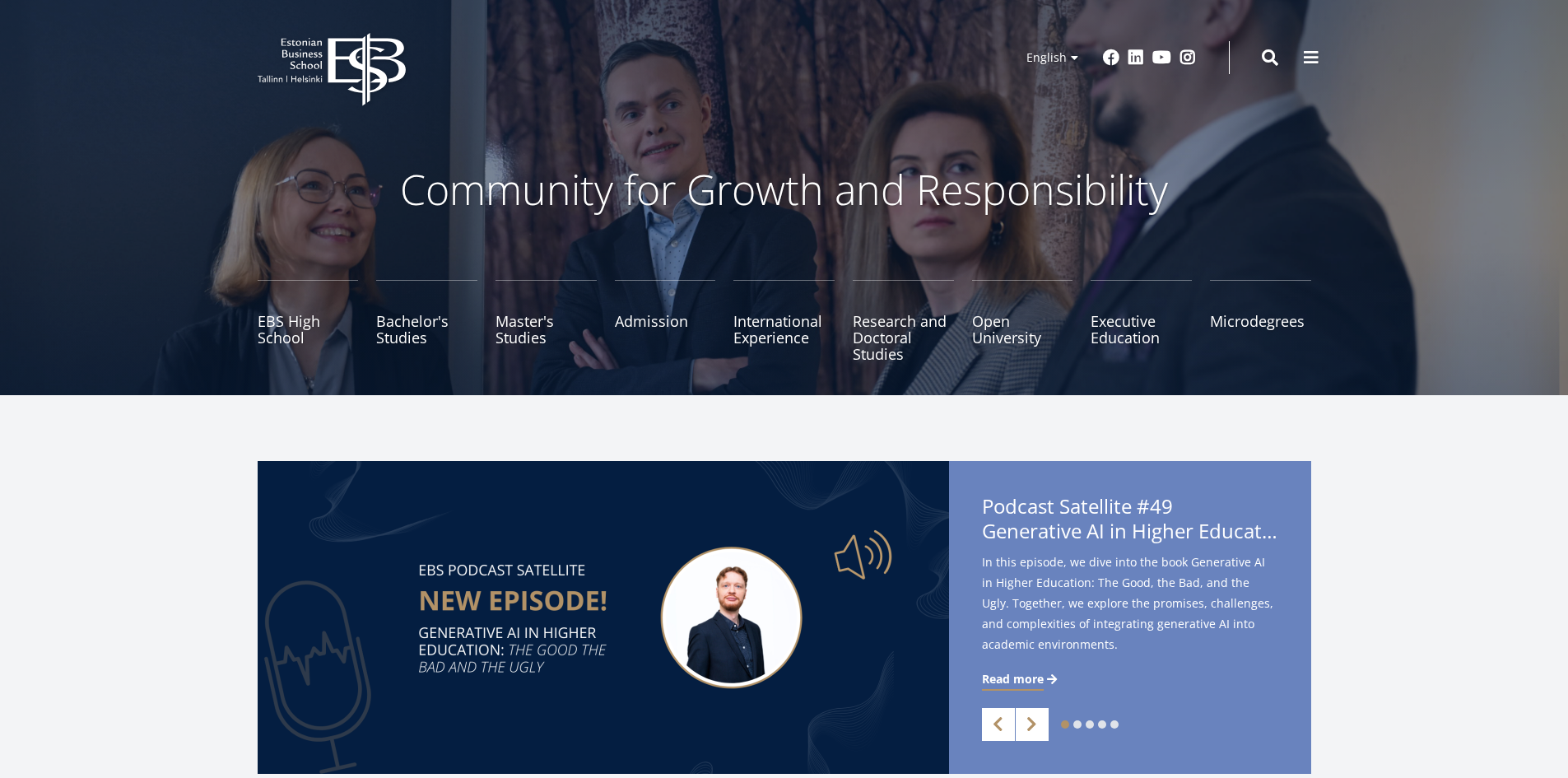
click at [369, 331] on ul "EBS High School Bachelor's Studies Master's Studies Admission International Exp…" at bounding box center [776, 330] width 1072 height 99
click at [430, 340] on link "Bachelor's Studies" at bounding box center [427, 321] width 101 height 83
